Goal: Navigation & Orientation: Locate item on page

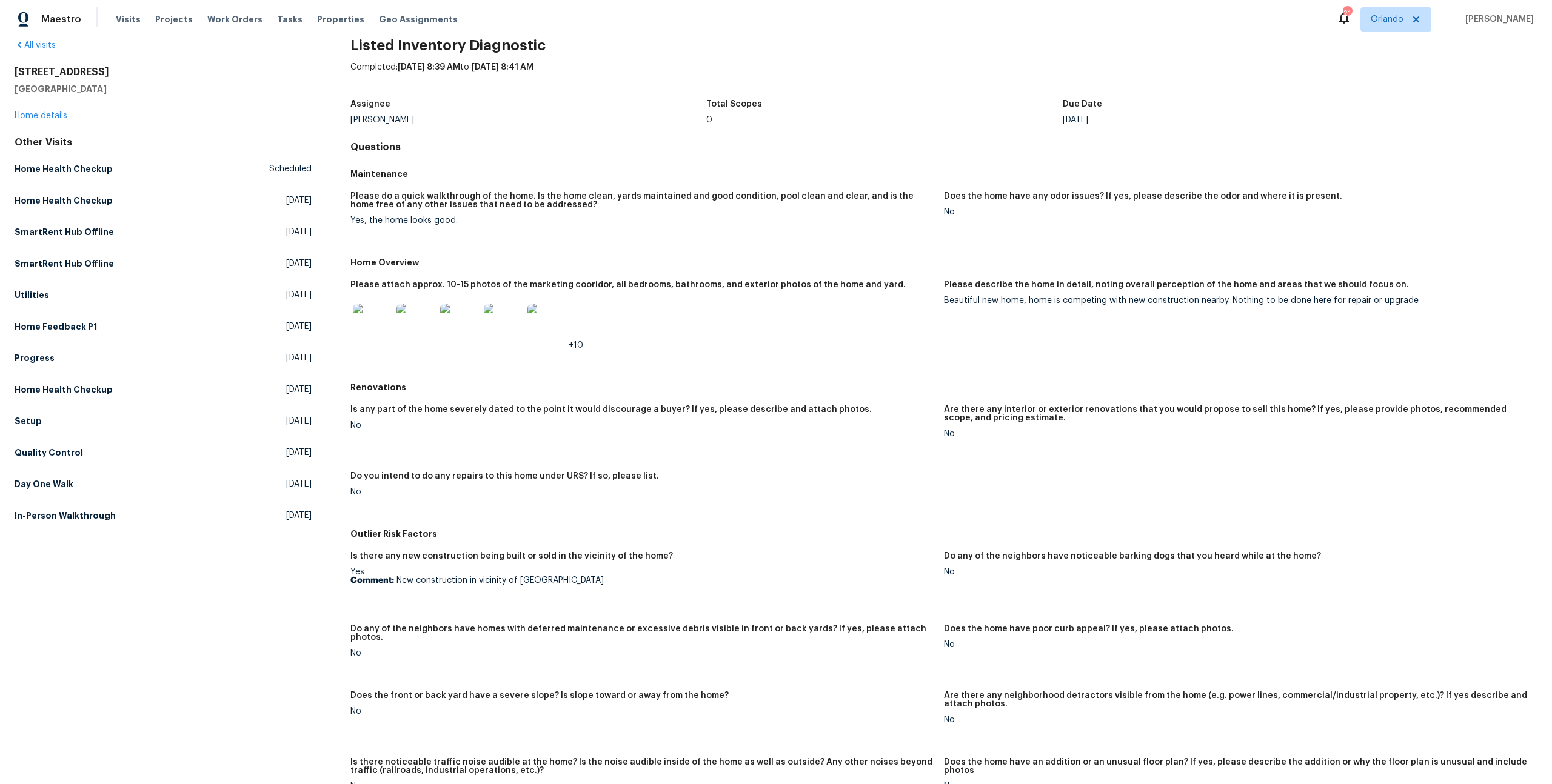
scroll to position [31, 0]
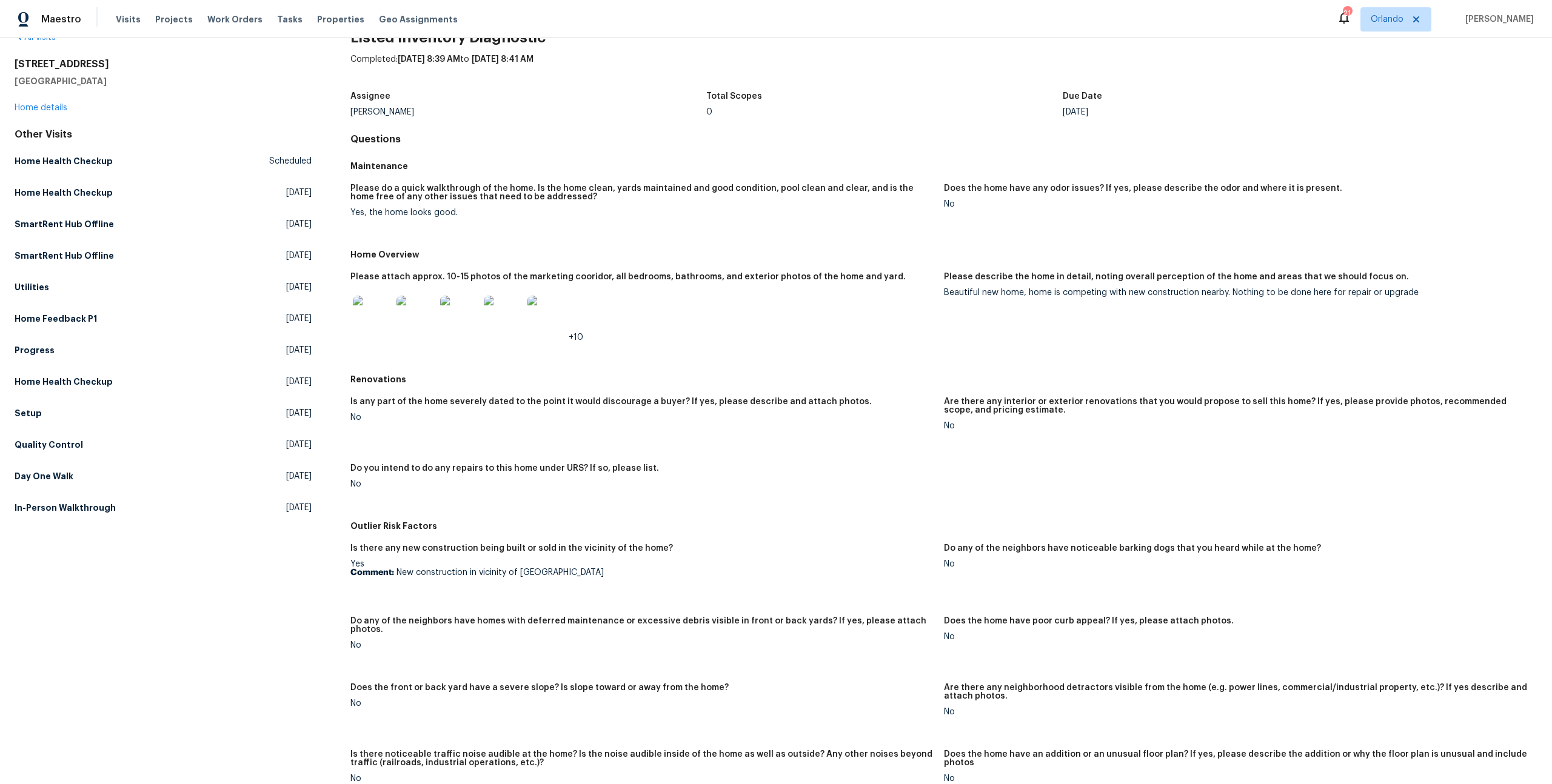
click at [421, 313] on img at bounding box center [416, 315] width 39 height 39
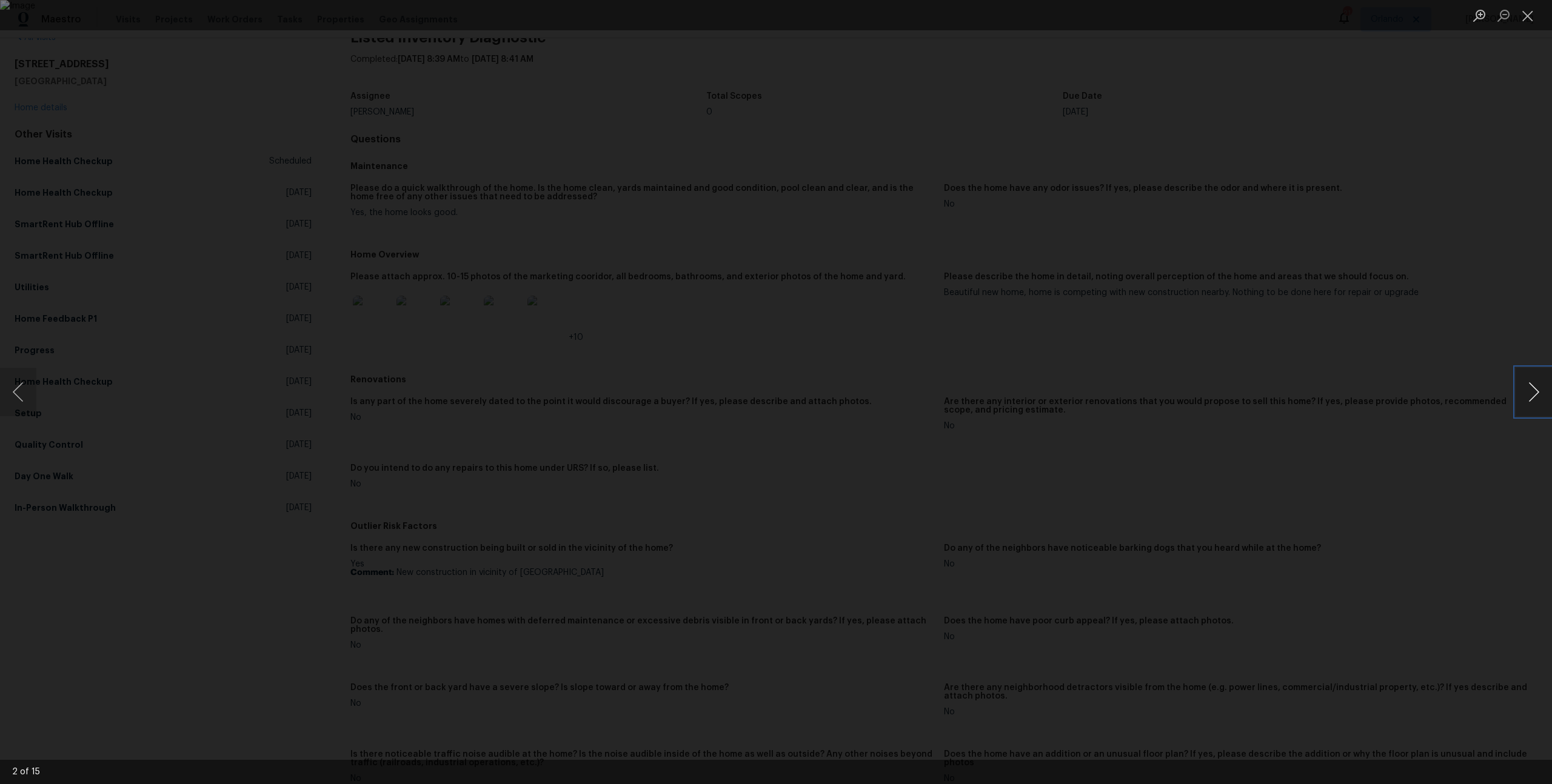
click at [1542, 401] on button "Next image" at bounding box center [1534, 391] width 36 height 48
click at [16, 383] on button "Previous image" at bounding box center [18, 391] width 36 height 48
click at [291, 386] on div "Lightbox" at bounding box center [776, 392] width 1552 height 784
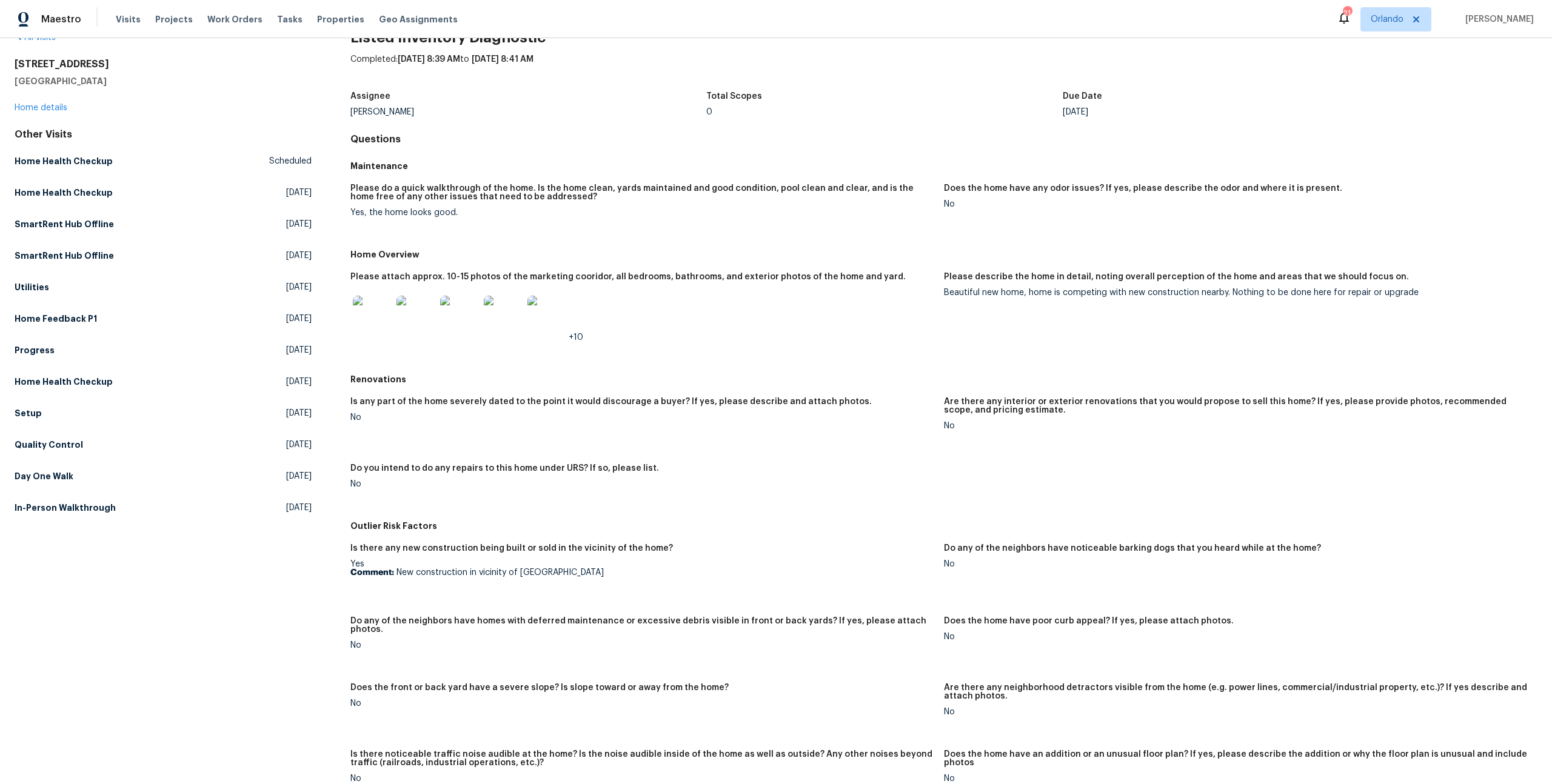
click at [407, 327] on img at bounding box center [416, 315] width 39 height 39
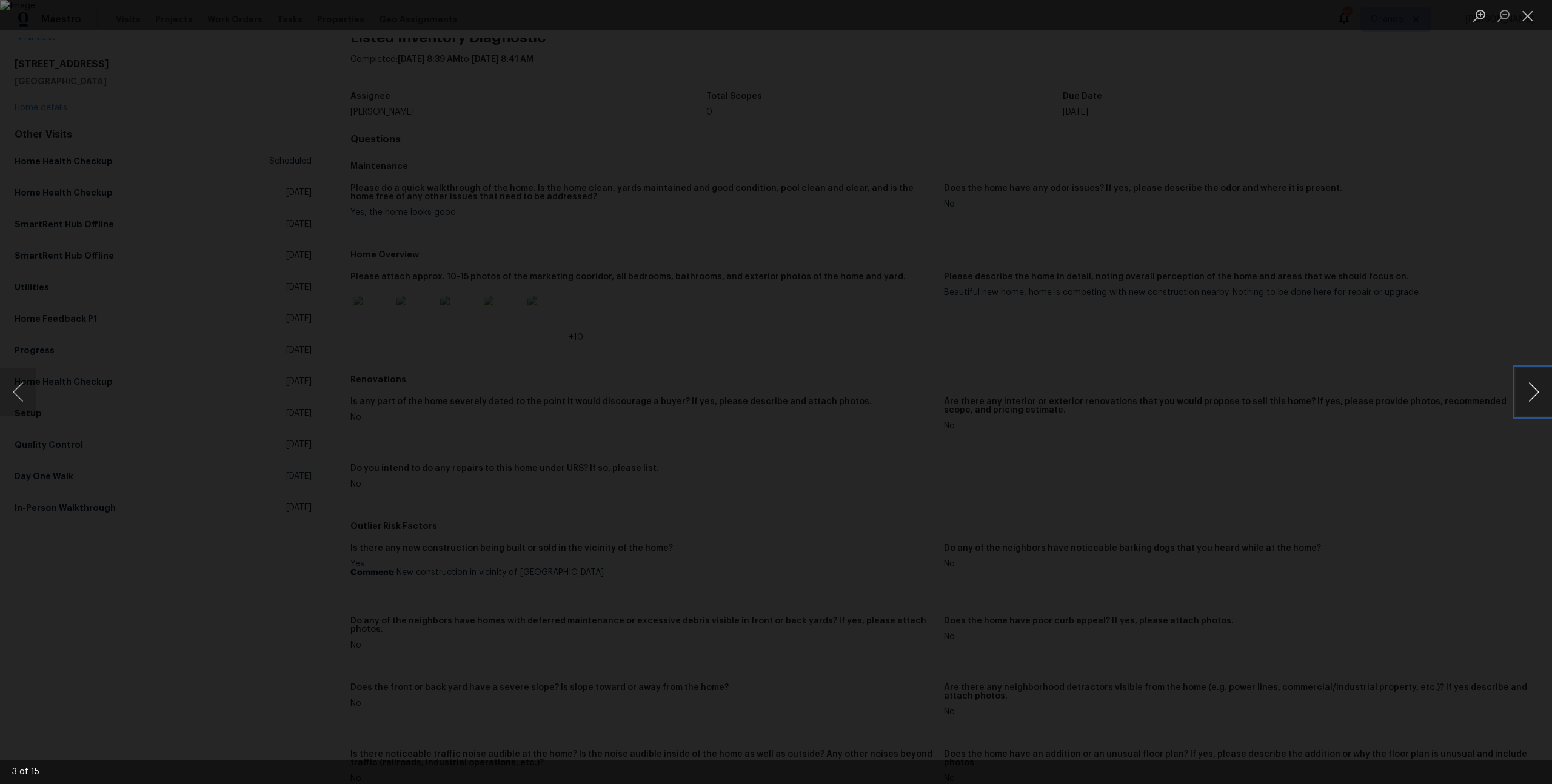
click at [1534, 383] on button "Next image" at bounding box center [1534, 391] width 36 height 48
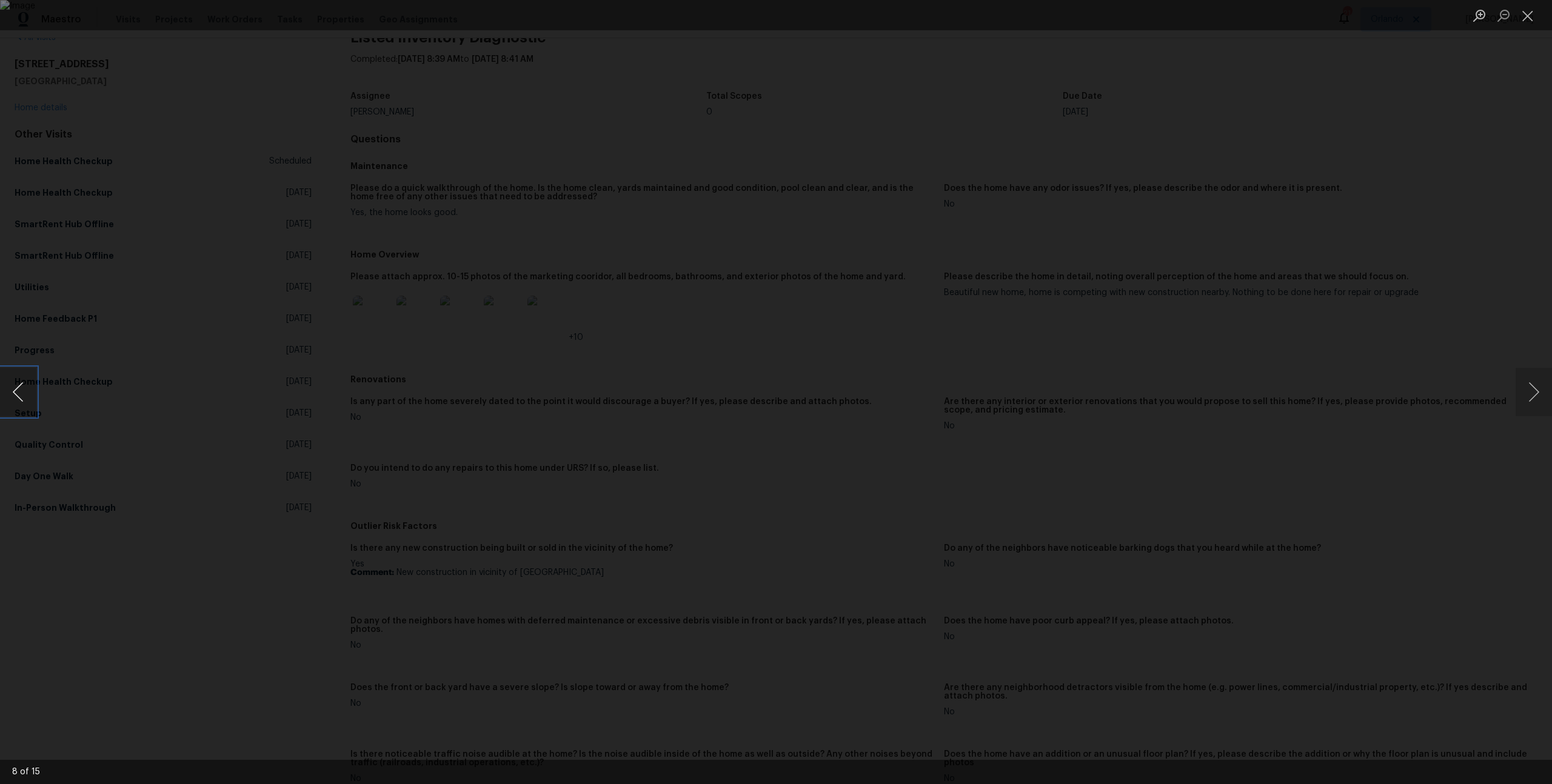
click at [18, 389] on button "Previous image" at bounding box center [18, 391] width 36 height 48
click at [1514, 395] on div "Lightbox" at bounding box center [776, 392] width 1552 height 784
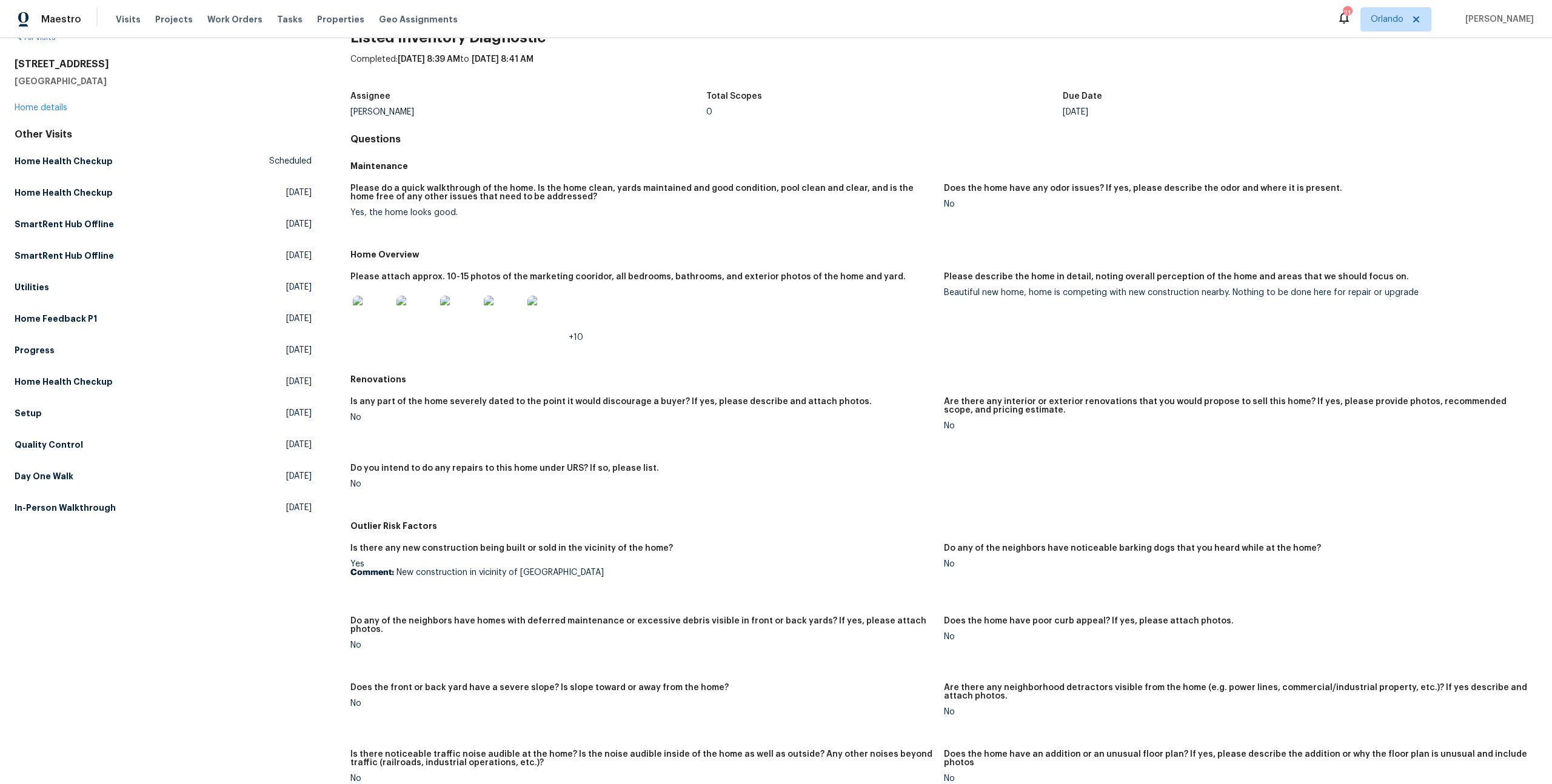
click at [1533, 396] on button "Next image" at bounding box center [1534, 391] width 36 height 48
click at [400, 317] on img at bounding box center [416, 315] width 39 height 39
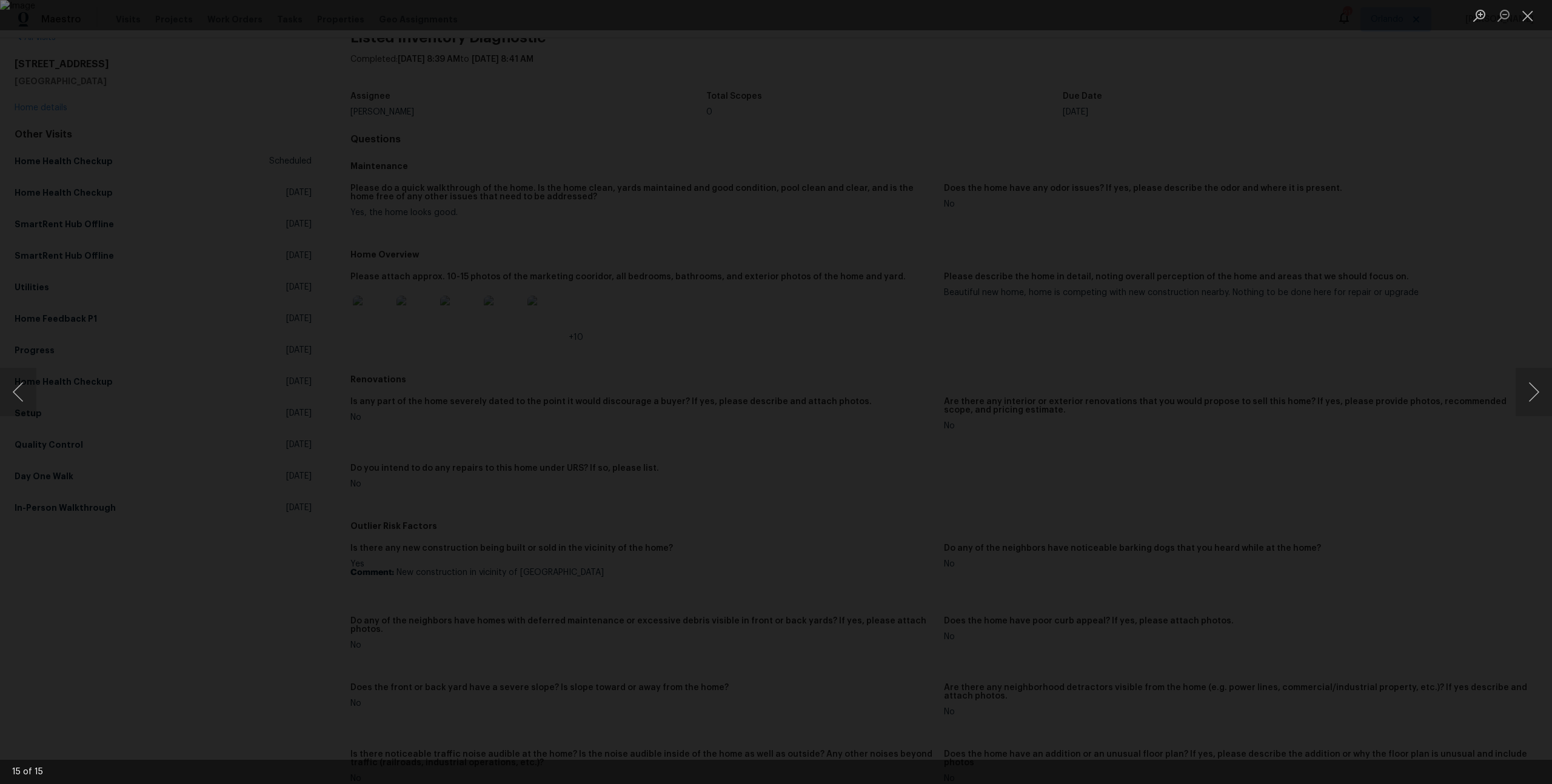
click at [1274, 346] on div "Lightbox" at bounding box center [776, 392] width 1552 height 784
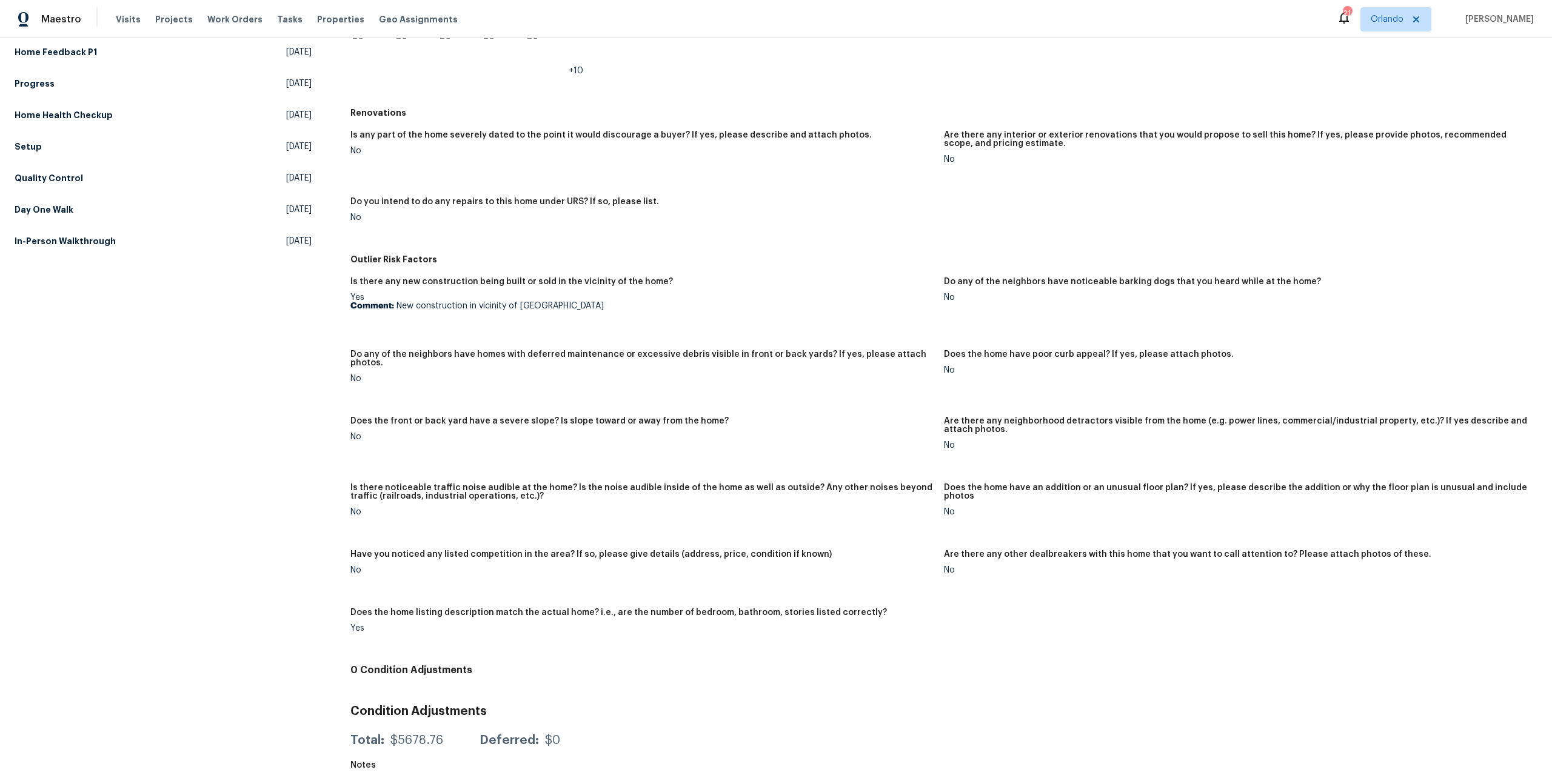
scroll to position [0, 0]
